Goal: Transaction & Acquisition: Subscribe to service/newsletter

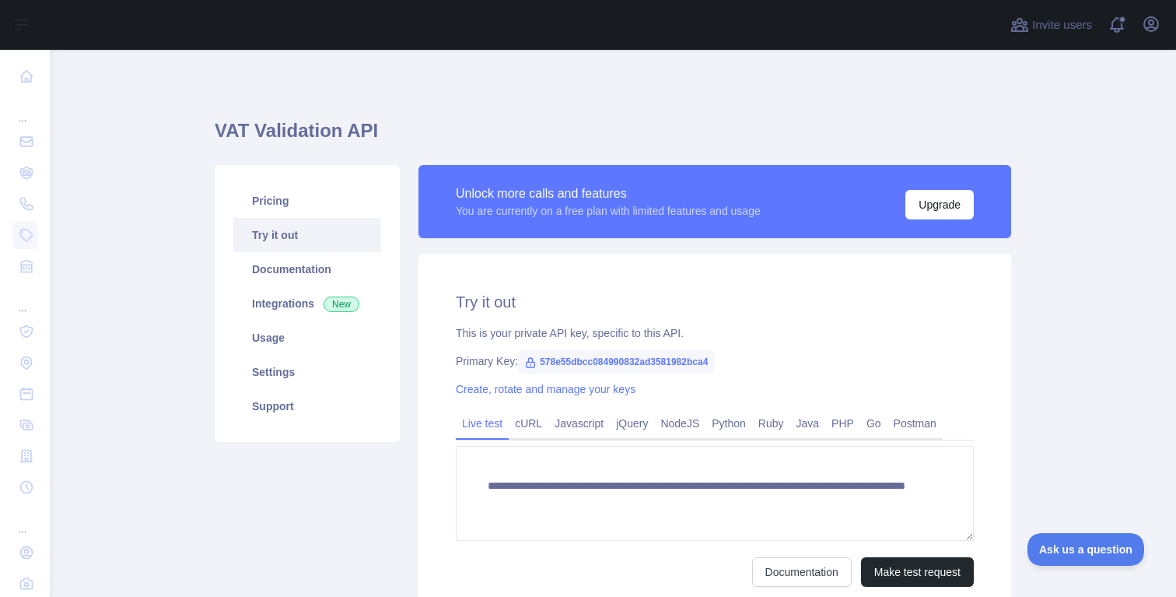
click at [478, 123] on h1 "VAT Validation API" at bounding box center [613, 136] width 797 height 37
click at [917, 202] on button "Upgrade" at bounding box center [939, 205] width 68 height 30
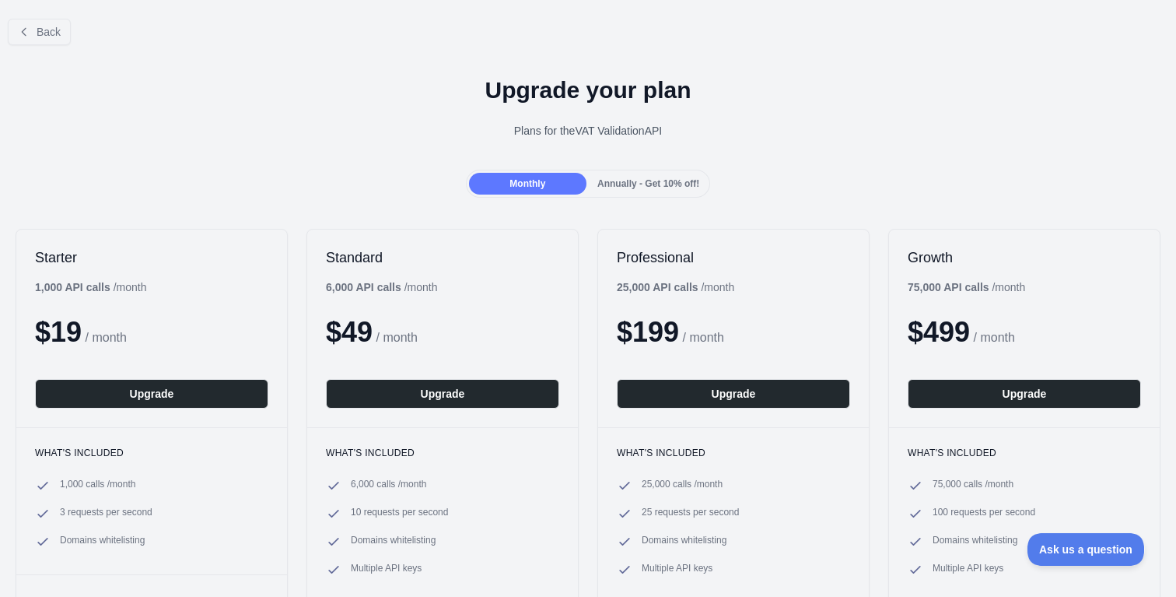
click at [649, 187] on span "Annually - Get 10% off!" at bounding box center [648, 183] width 102 height 11
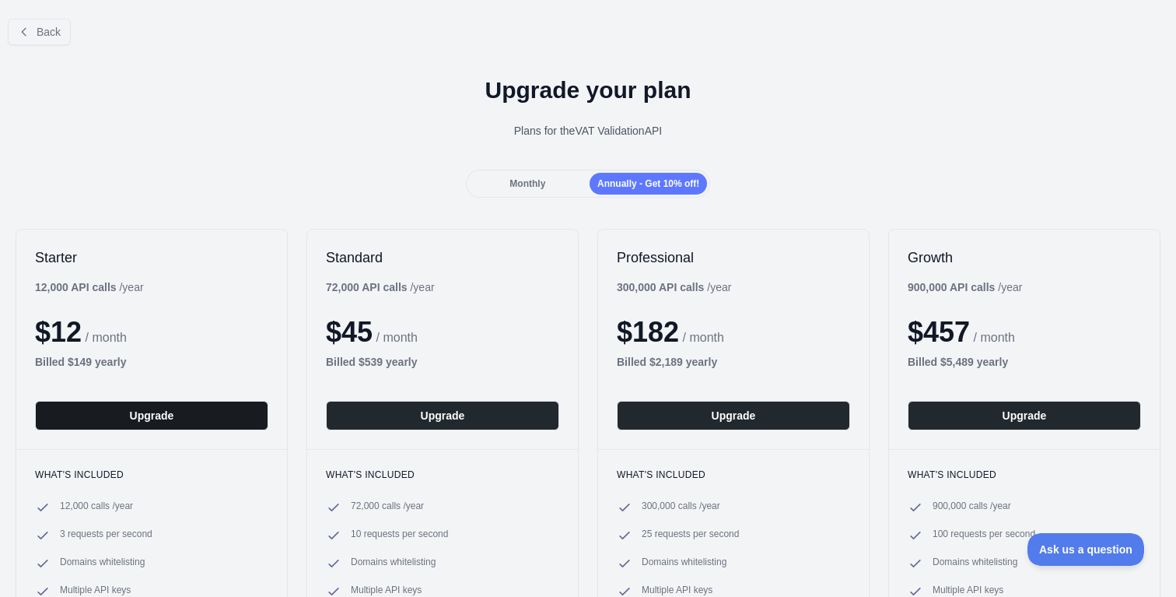
click at [201, 416] on button "Upgrade" at bounding box center [151, 416] width 233 height 30
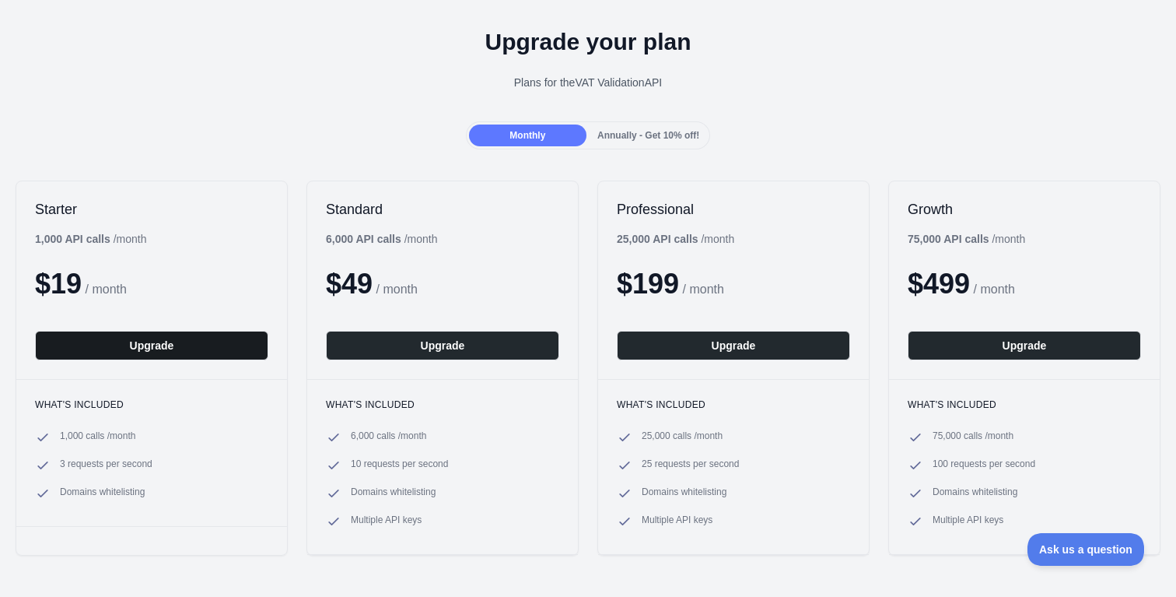
scroll to position [49, 0]
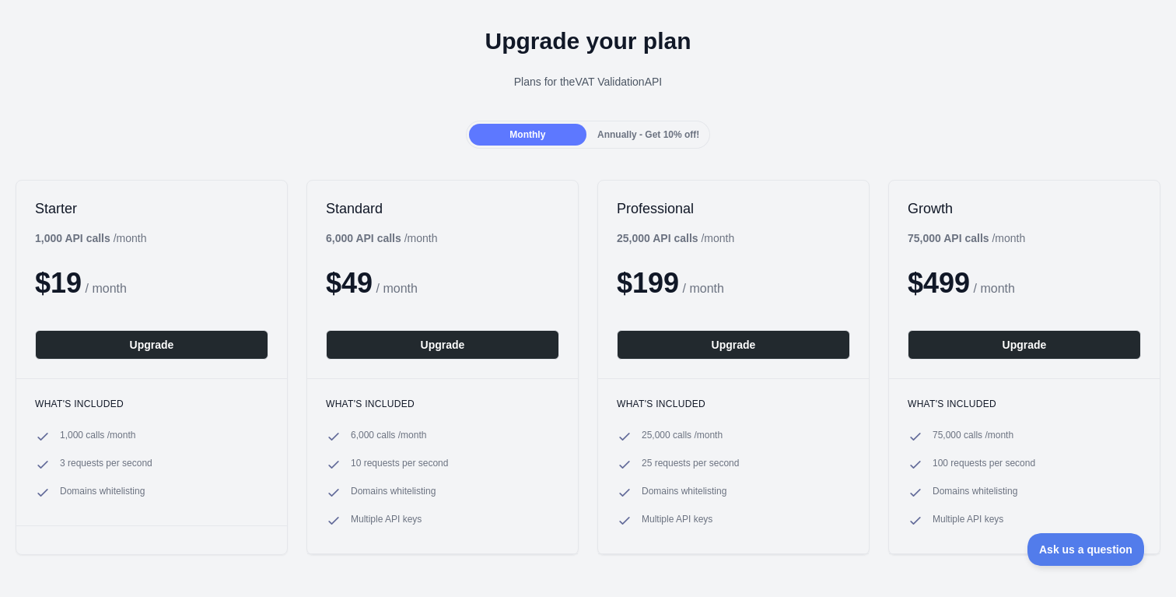
click at [639, 139] on div "Annually - Get 10% off!" at bounding box center [648, 135] width 117 height 22
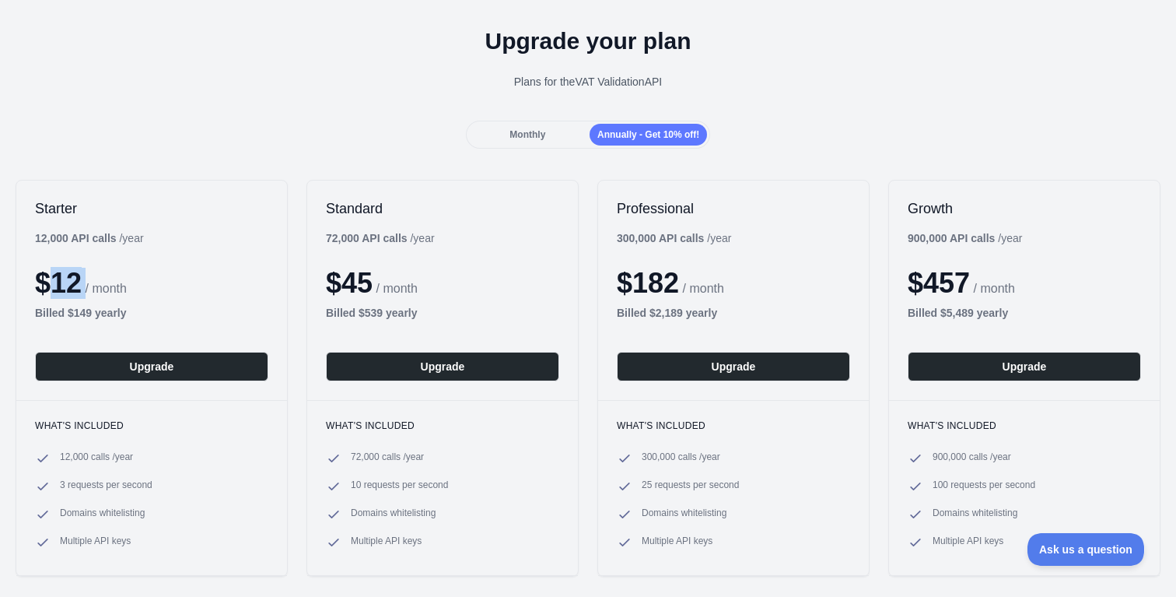
drag, startPoint x: 58, startPoint y: 281, endPoint x: 87, endPoint y: 282, distance: 29.6
click at [87, 282] on div "$ 12 / month" at bounding box center [151, 283] width 233 height 31
click at [86, 310] on b "Billed $ 149 yearly" at bounding box center [81, 312] width 92 height 12
copy b "149"
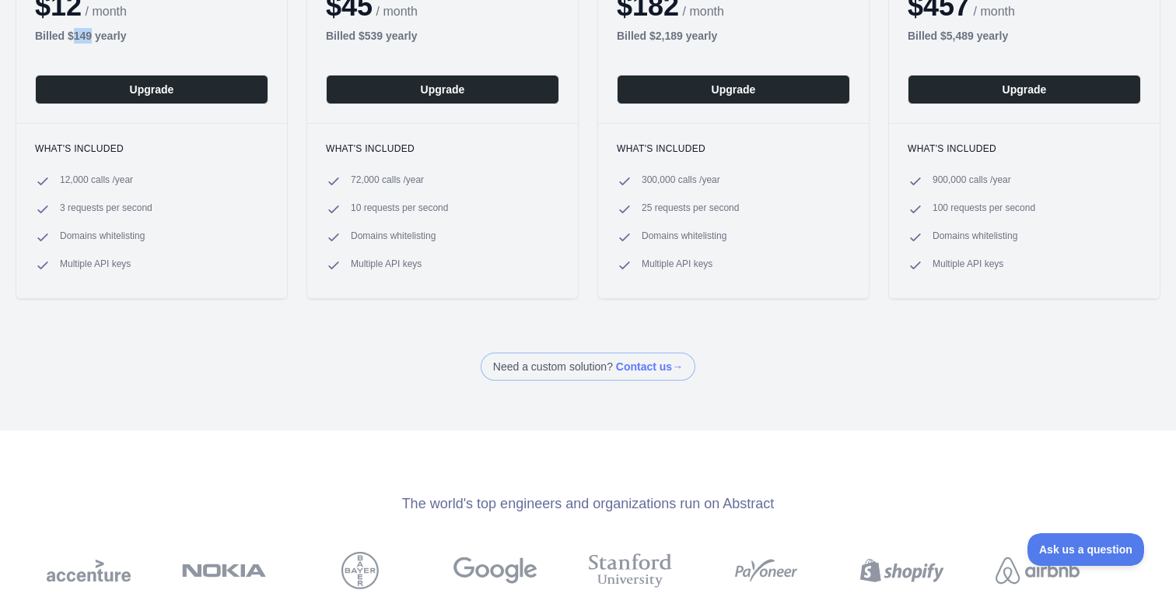
scroll to position [332, 0]
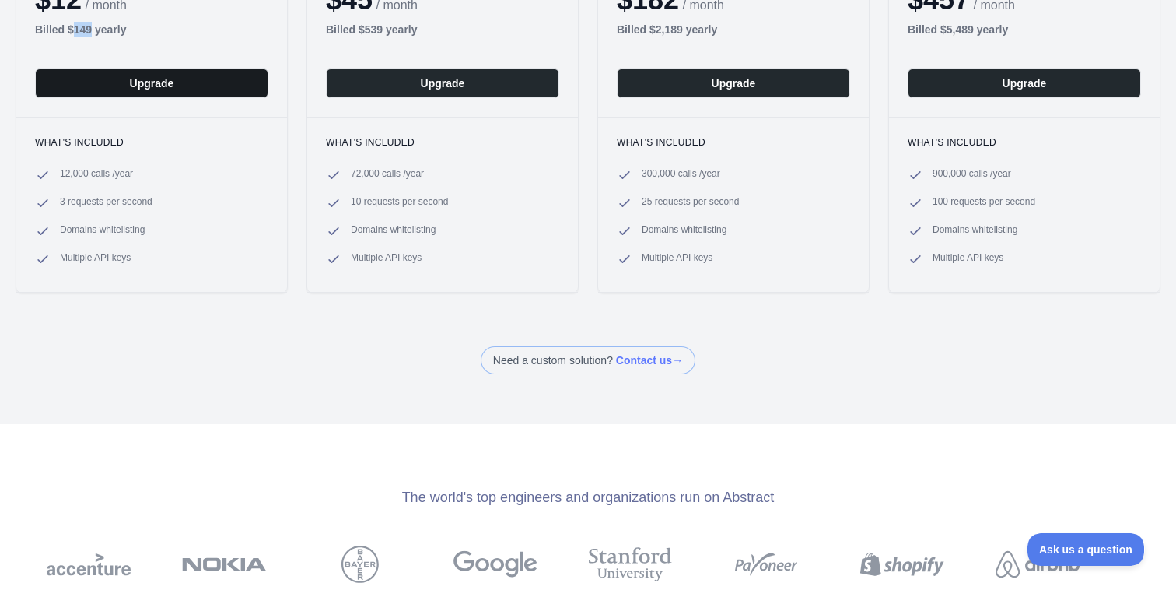
click at [153, 91] on button "Upgrade" at bounding box center [151, 83] width 233 height 30
click at [167, 79] on button "Upgrade" at bounding box center [151, 83] width 233 height 30
